Goal: Transaction & Acquisition: Purchase product/service

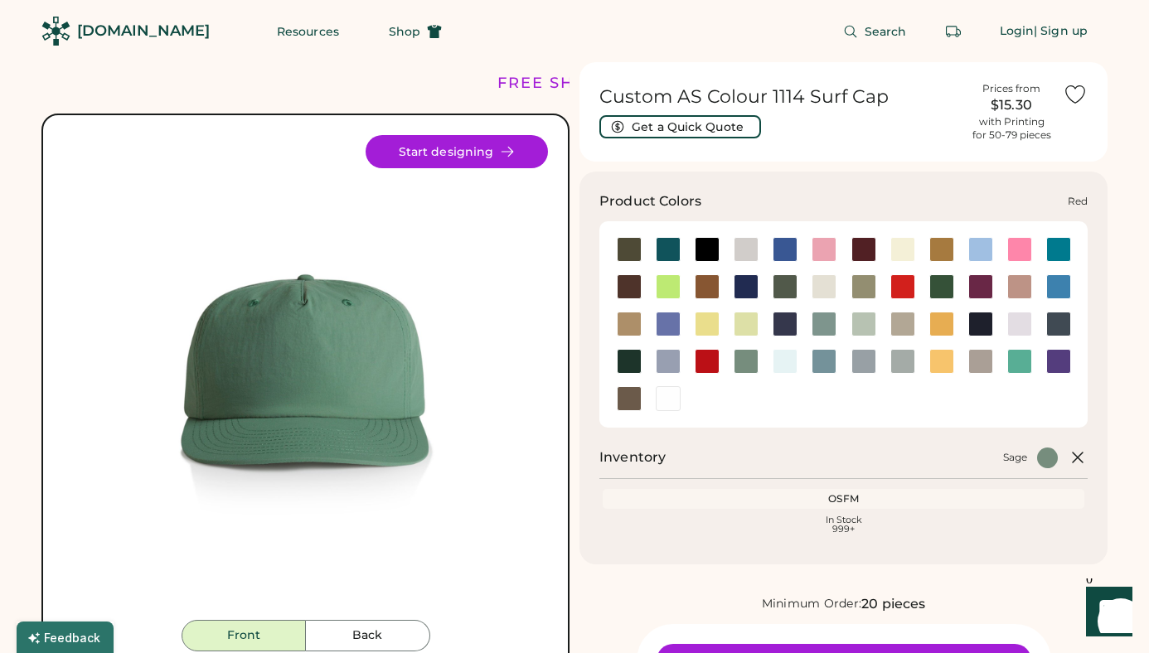
click at [705, 362] on div at bounding box center [707, 361] width 25 height 25
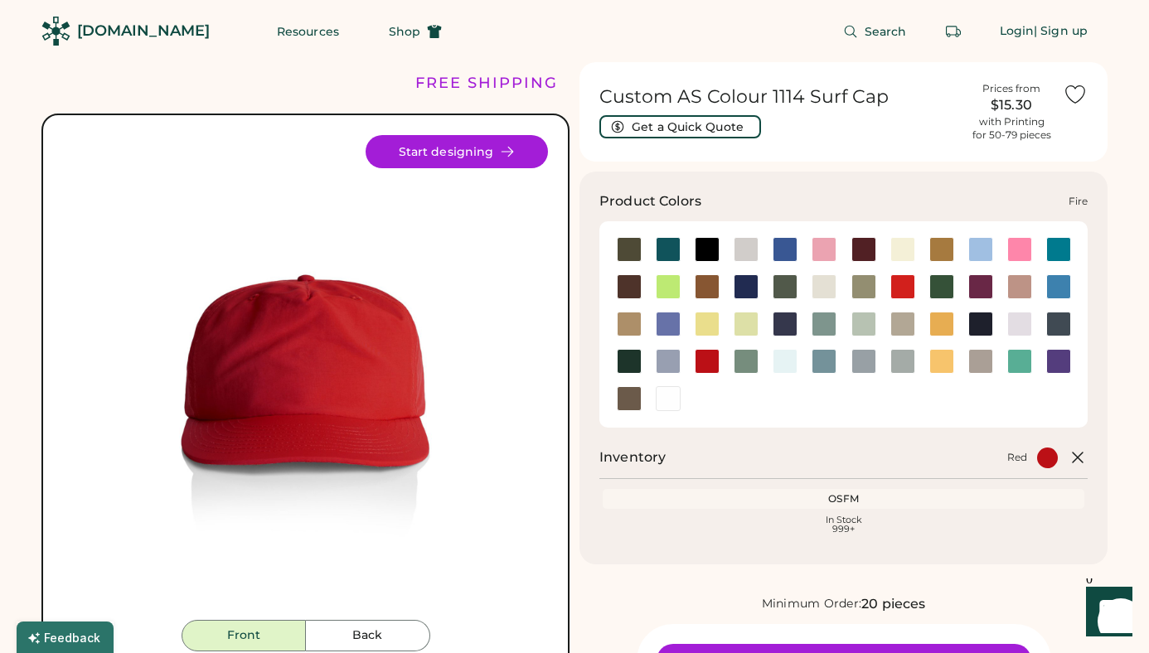
click at [907, 285] on div at bounding box center [902, 286] width 25 height 25
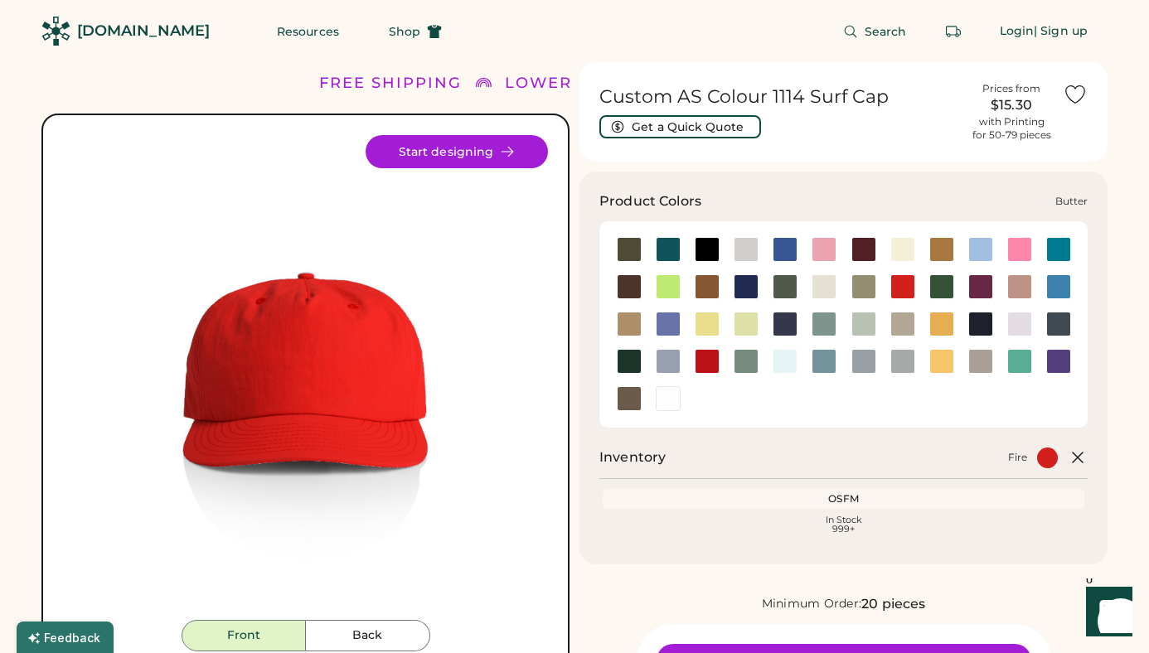
click at [911, 250] on div at bounding box center [902, 249] width 25 height 25
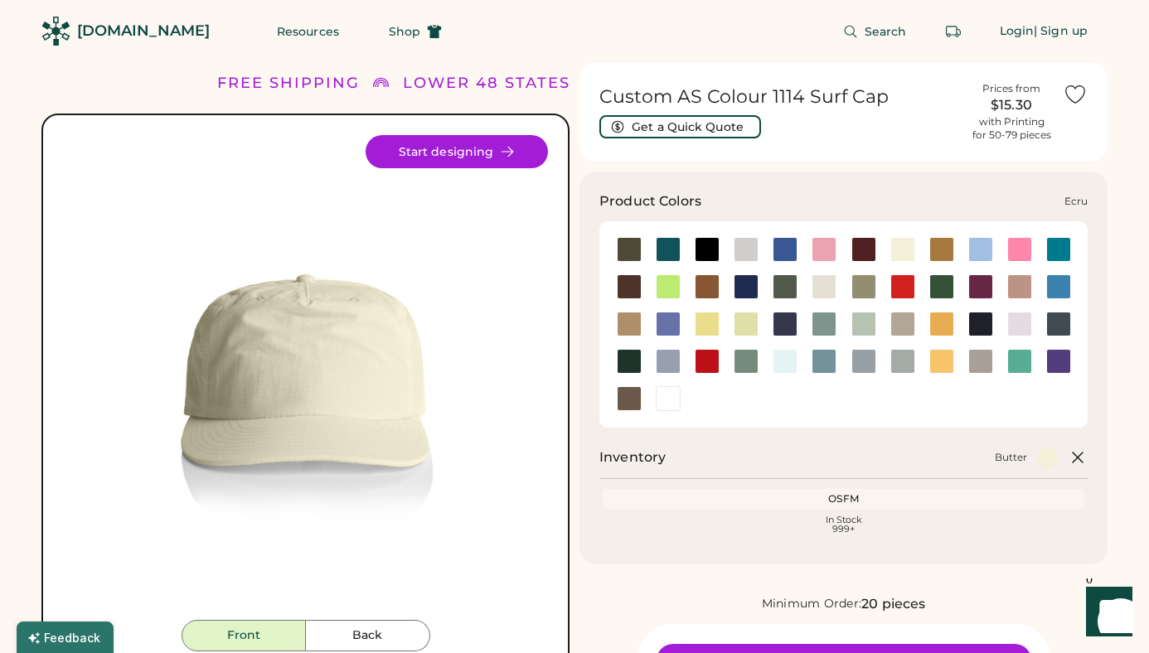
click at [817, 290] on div at bounding box center [824, 286] width 25 height 25
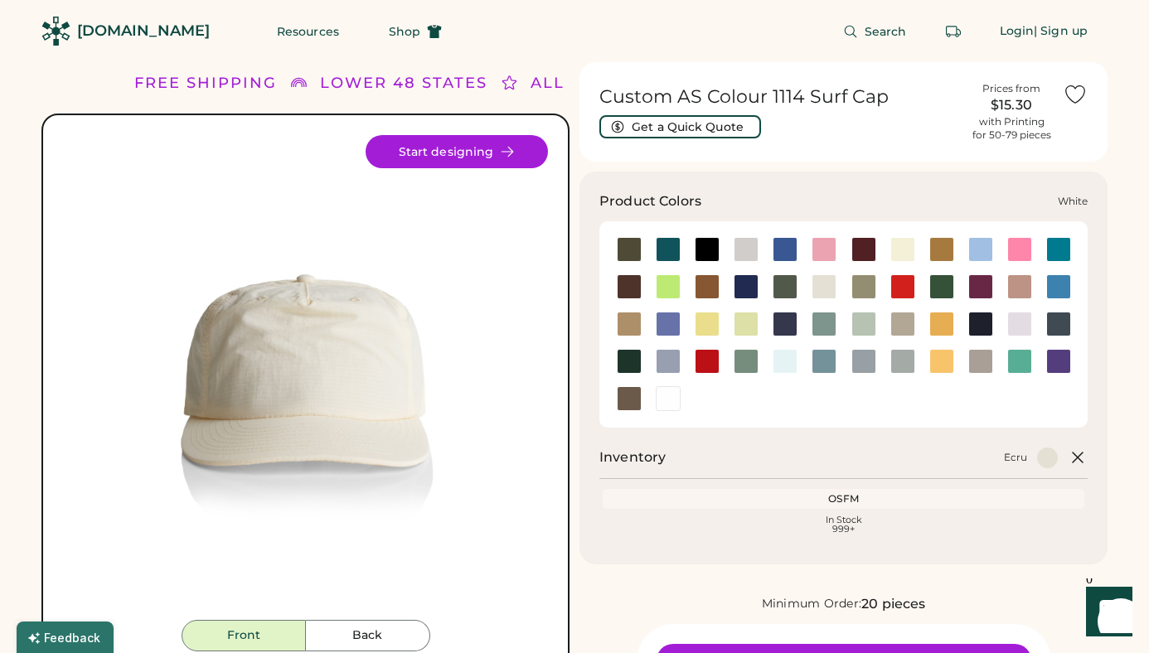
click at [666, 403] on div at bounding box center [668, 398] width 25 height 25
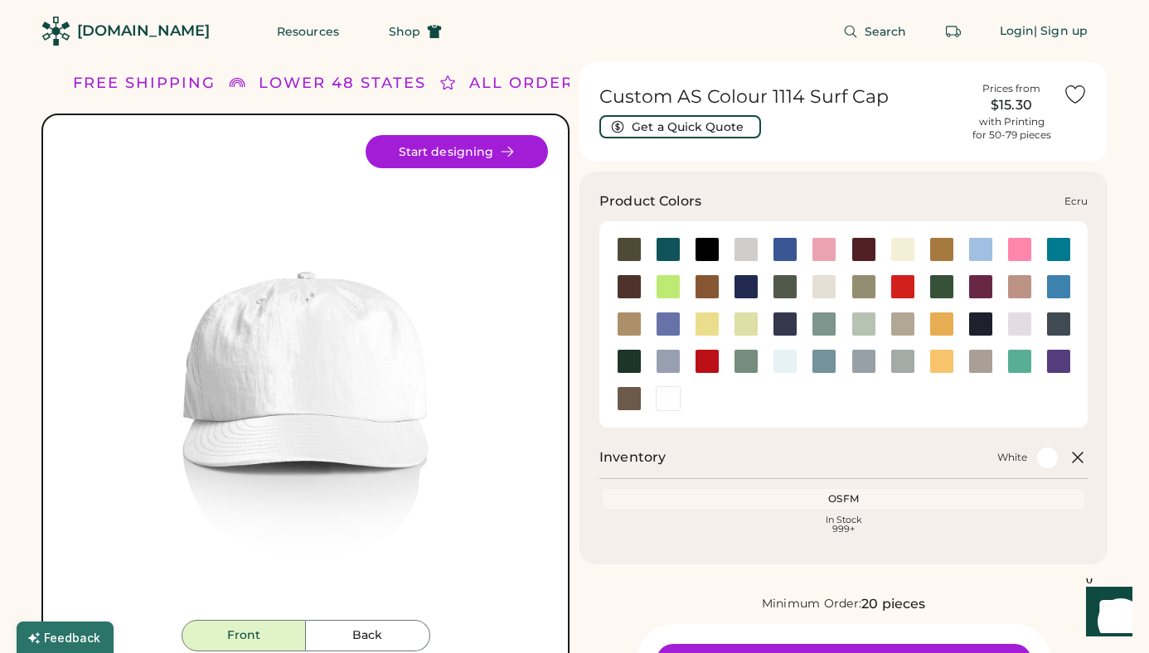
click at [821, 286] on div at bounding box center [824, 286] width 25 height 25
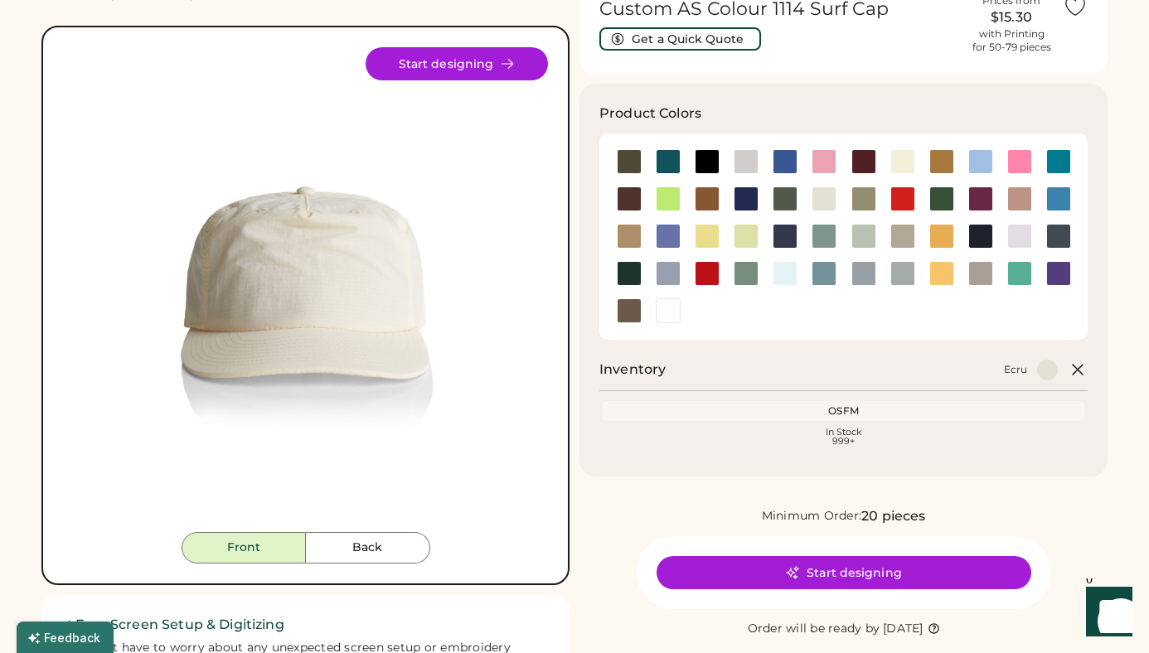
scroll to position [128, 0]
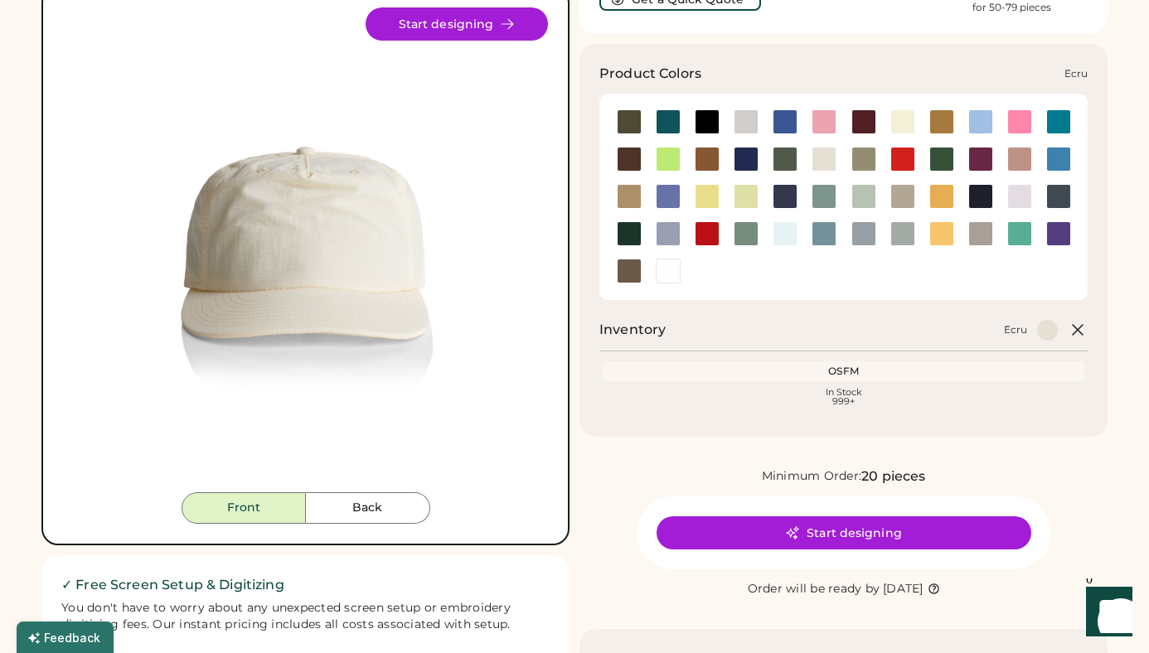
click at [828, 154] on div at bounding box center [824, 159] width 25 height 25
